Goal: Navigation & Orientation: Find specific page/section

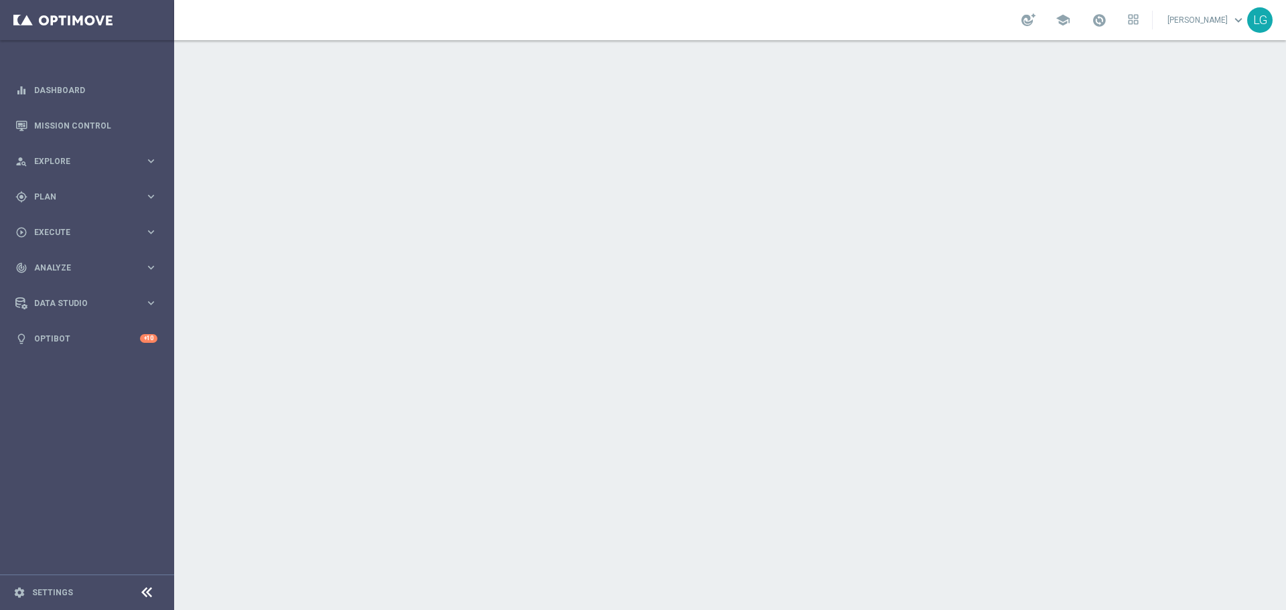
click at [1209, 13] on link "[PERSON_NAME] keyboard_arrow_down" at bounding box center [1206, 20] width 81 height 20
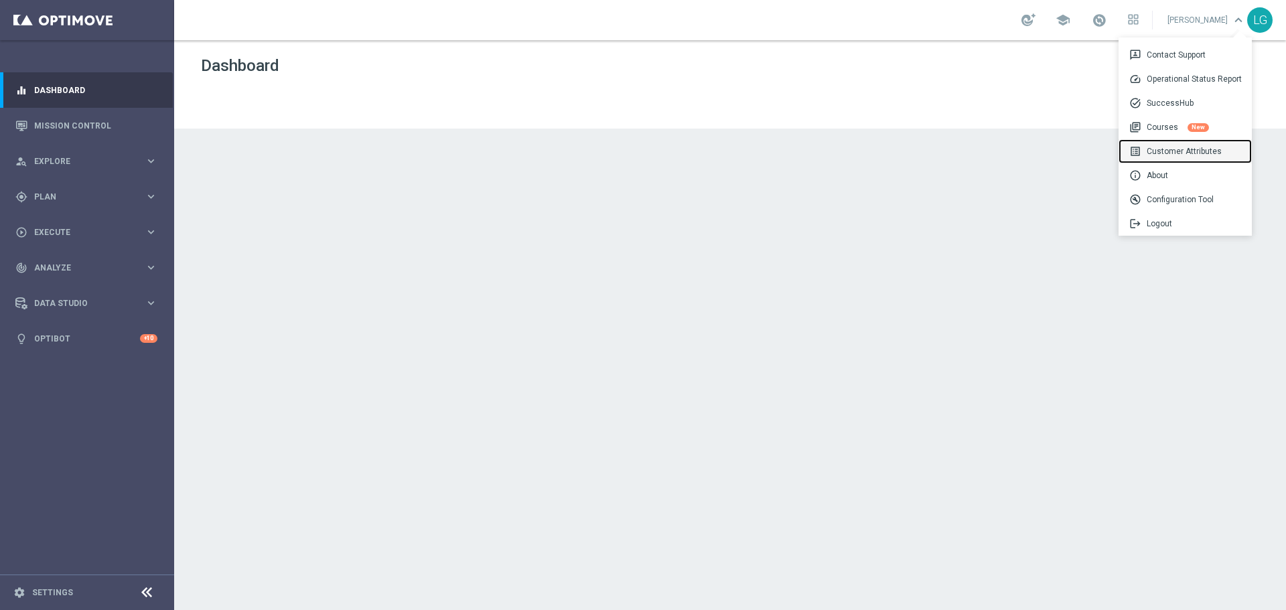
click at [1190, 153] on div "list_alt Customer Attributes" at bounding box center [1184, 151] width 133 height 24
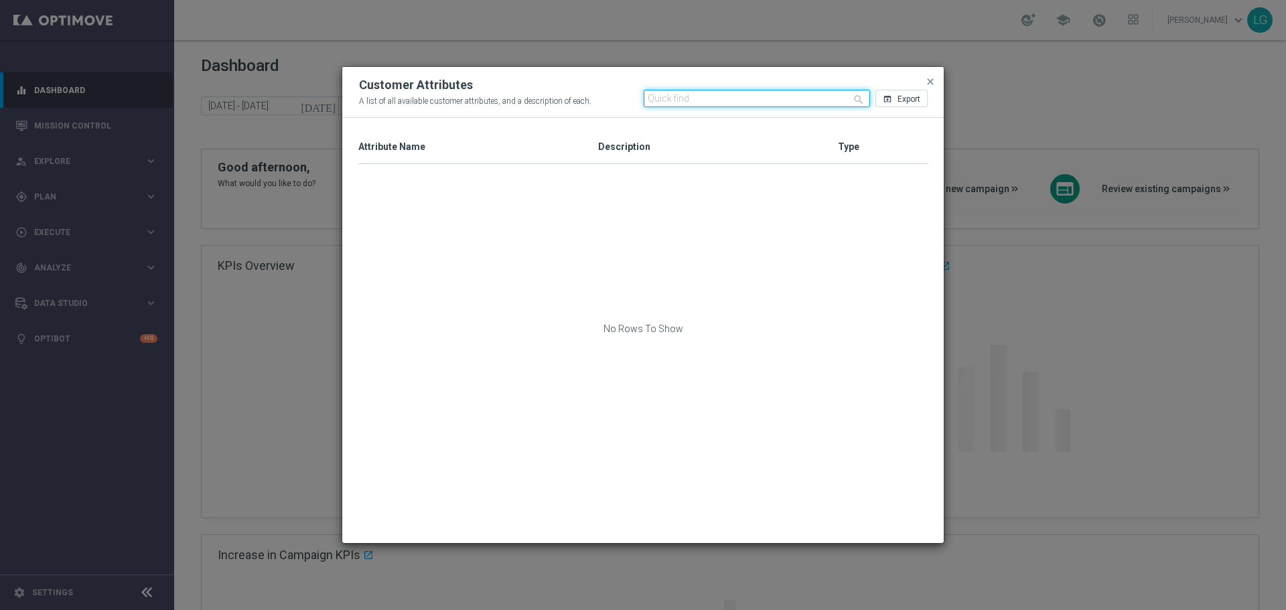
click at [773, 100] on input "text" at bounding box center [757, 98] width 227 height 17
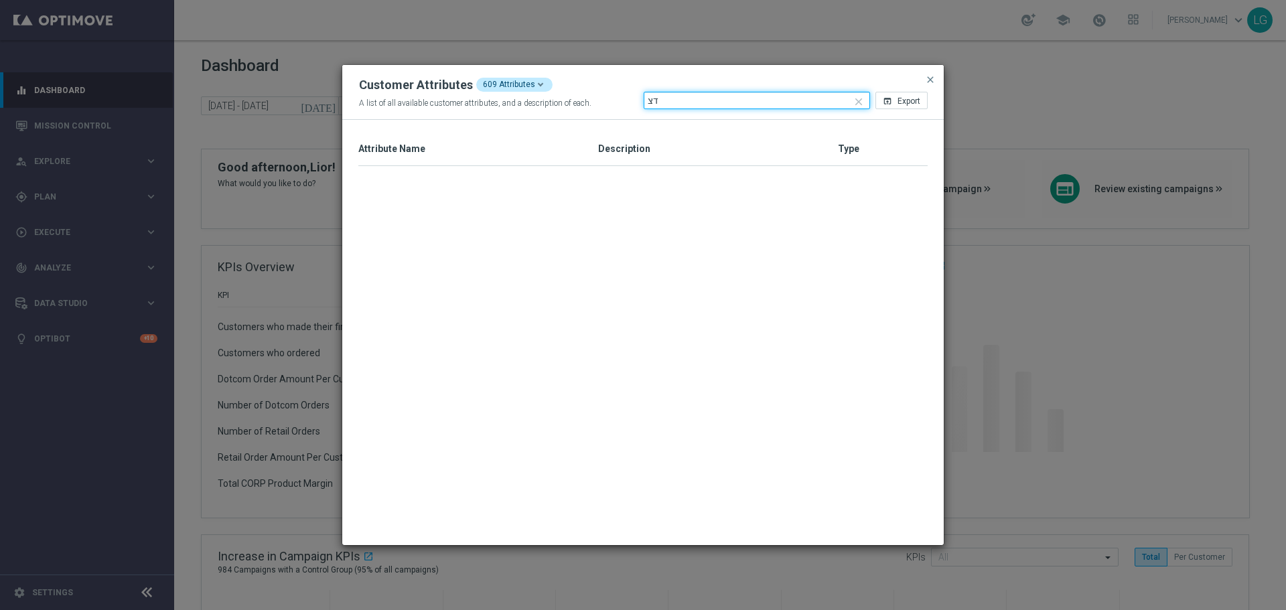
type input "ד"
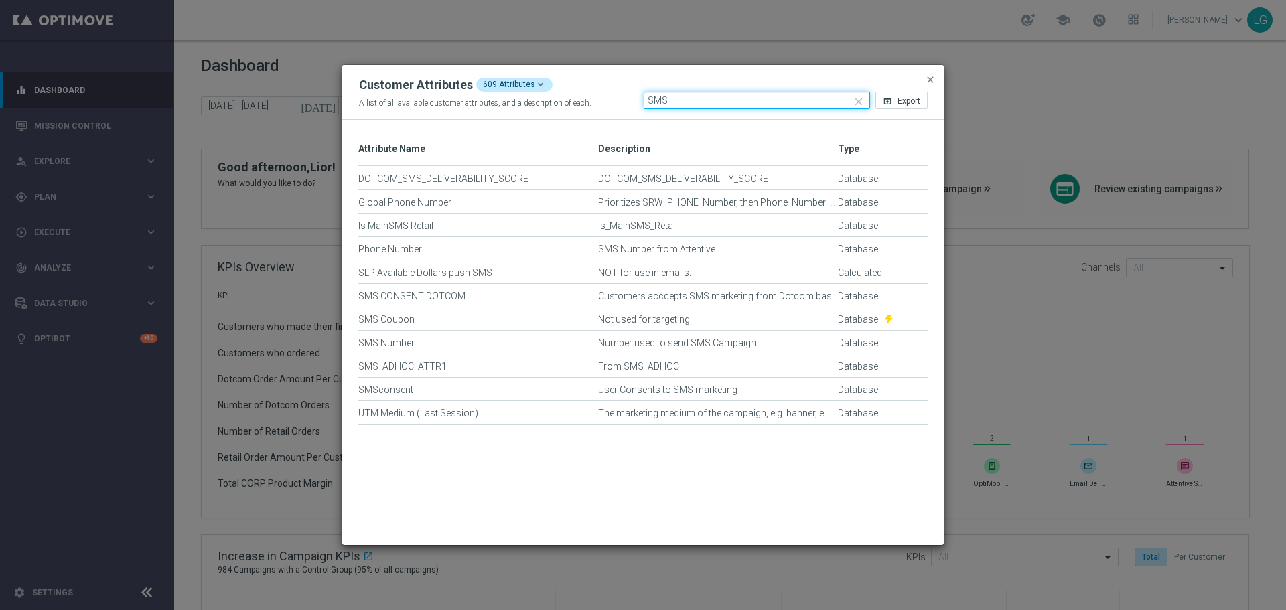
type input "SMS"
click at [980, 82] on modal-container "Customer Attributes 609 Attributes A list of all available customer attributes,…" at bounding box center [643, 305] width 1286 height 610
click at [1216, 20] on modal-container "Customer Attributes 609 Attributes A list of all available customer attributes,…" at bounding box center [643, 305] width 1286 height 610
click at [938, 79] on div "Customer Attributes 609 Attributes A list of all available customer attributes,…" at bounding box center [642, 92] width 601 height 55
click at [936, 78] on button "close" at bounding box center [929, 80] width 13 height 16
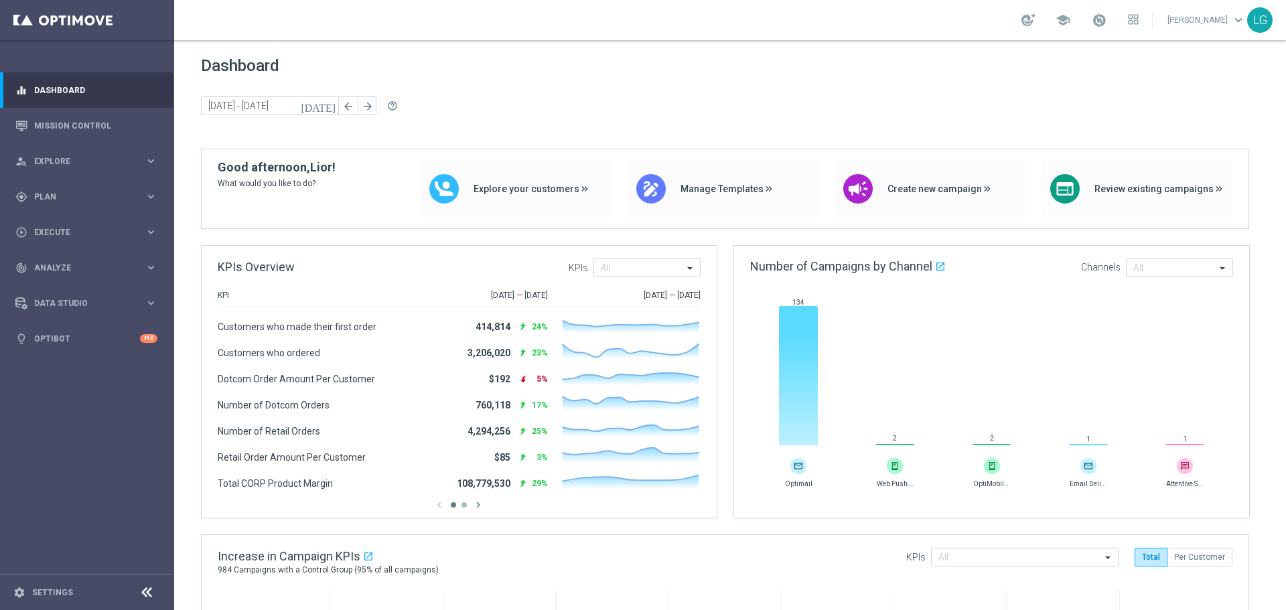
click at [1223, 14] on link "[PERSON_NAME] keyboard_arrow_down" at bounding box center [1206, 20] width 81 height 20
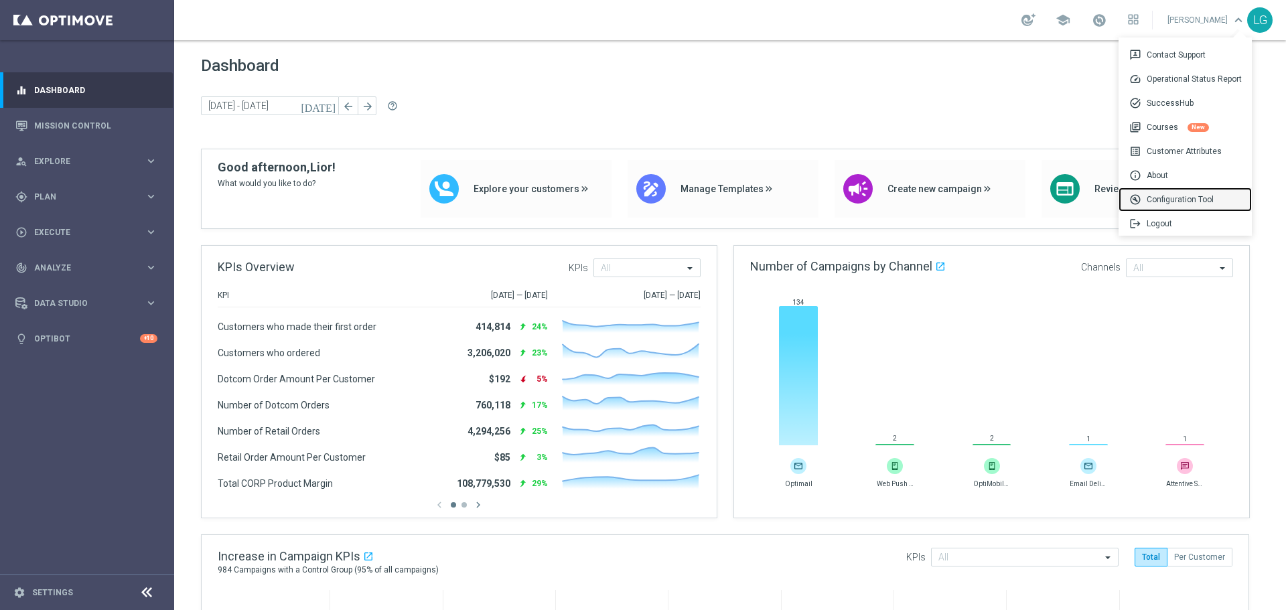
click at [1185, 198] on div "build_circle Configuration Tool" at bounding box center [1184, 200] width 133 height 24
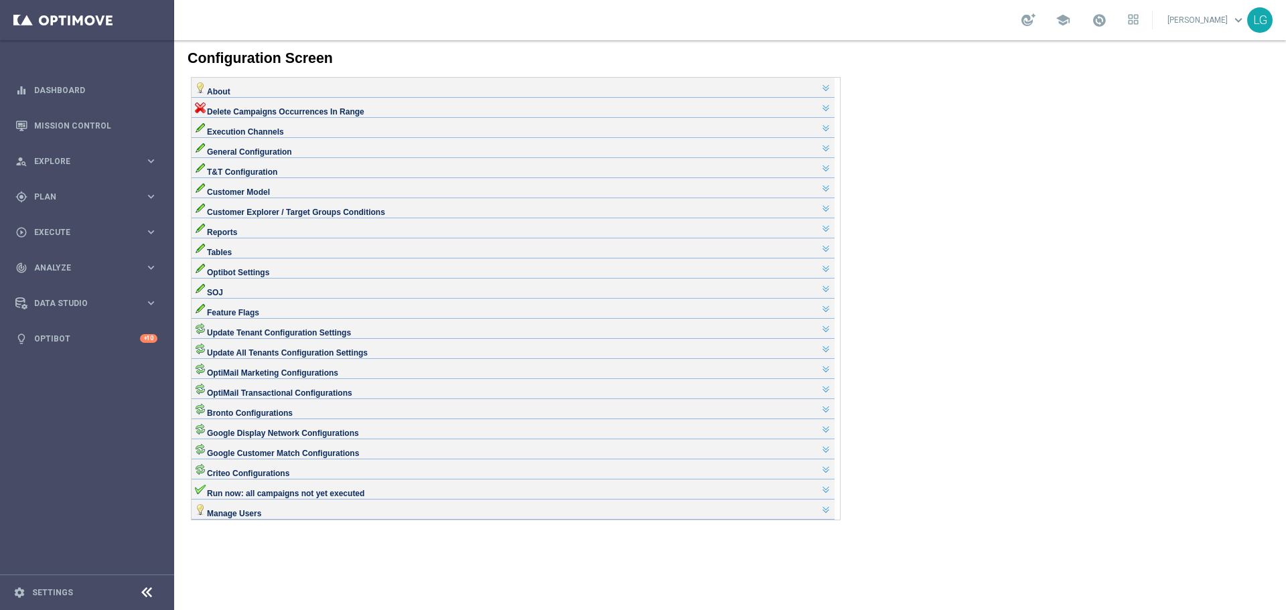
click at [240, 252] on div "Tables" at bounding box center [513, 247] width 636 height 11
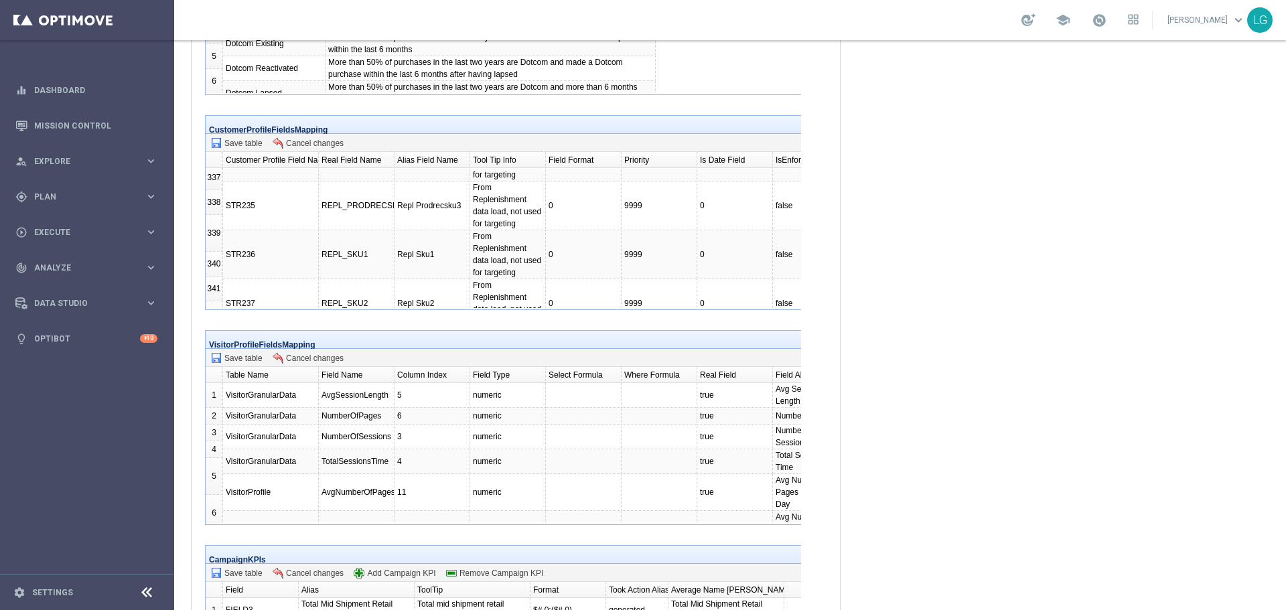
scroll to position [15514, 0]
